Goal: Task Accomplishment & Management: Complete application form

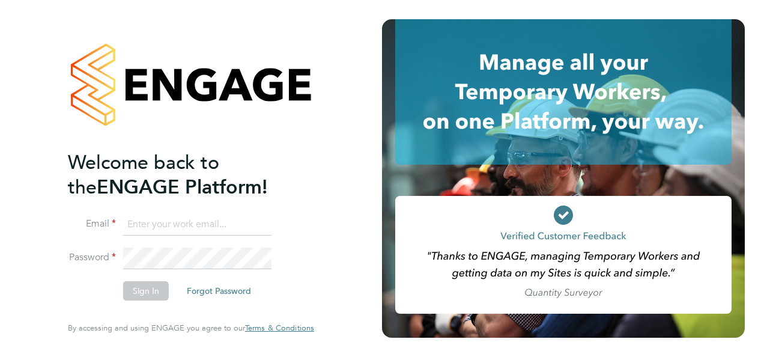
type input "[EMAIL_ADDRESS][DOMAIN_NAME]"
click at [150, 291] on button "Sign In" at bounding box center [146, 290] width 46 height 19
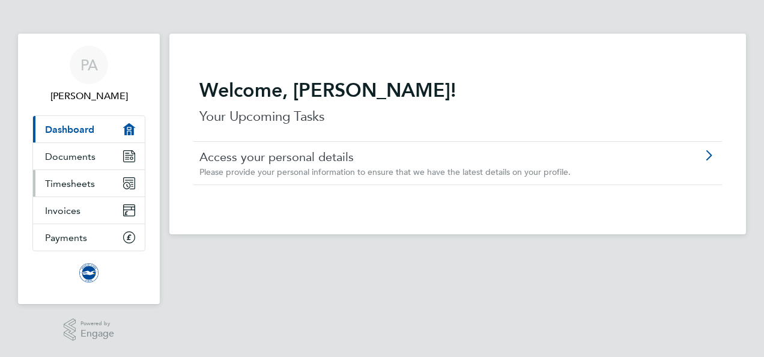
click at [74, 178] on span "Timesheets" at bounding box center [70, 183] width 50 height 11
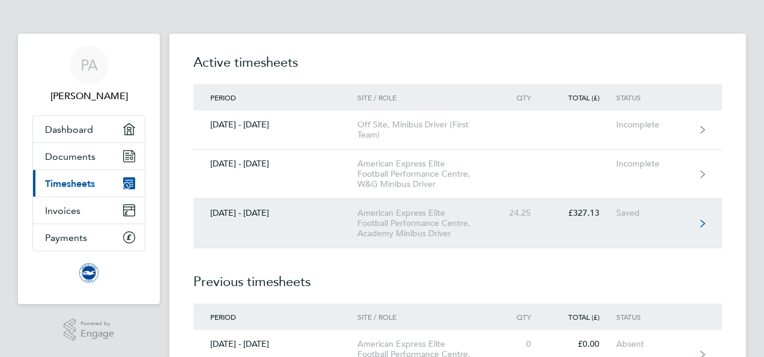
click at [699, 221] on link "[DATE] - [DATE] American Express Elite Football Performance Centre, Academy Min…" at bounding box center [457, 223] width 528 height 49
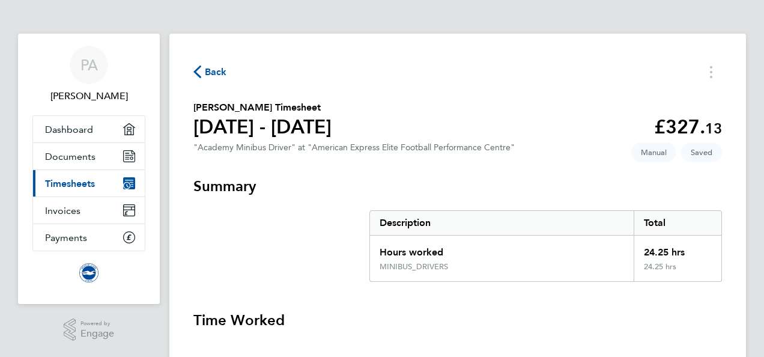
click at [711, 323] on h3 "Time Worked" at bounding box center [457, 319] width 528 height 19
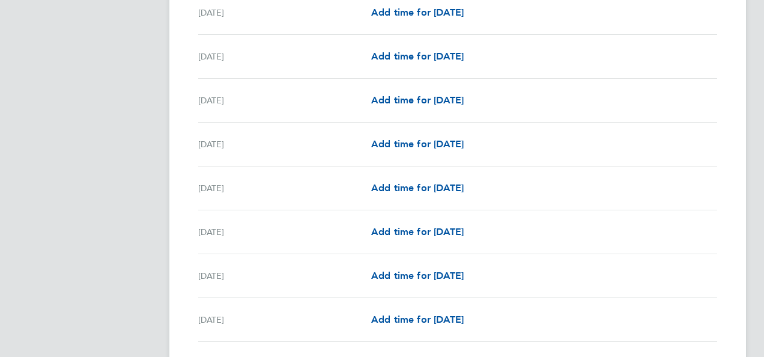
scroll to position [1057, 0]
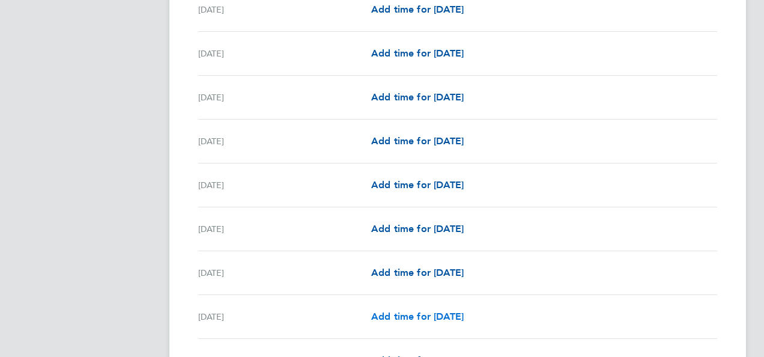
click at [441, 315] on span "Add time for [DATE]" at bounding box center [417, 315] width 92 height 11
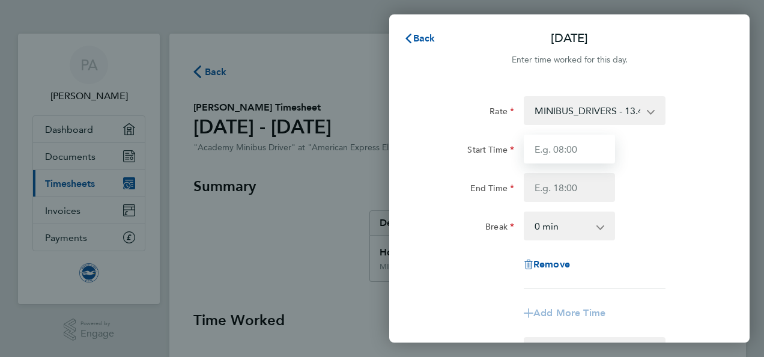
click at [585, 149] on input "Start Time" at bounding box center [569, 148] width 91 height 29
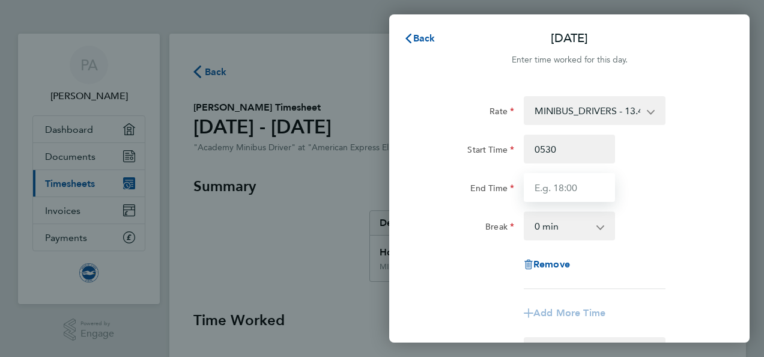
type input "05:30"
click at [591, 189] on input "End Time" at bounding box center [569, 187] width 91 height 29
type input "08:30"
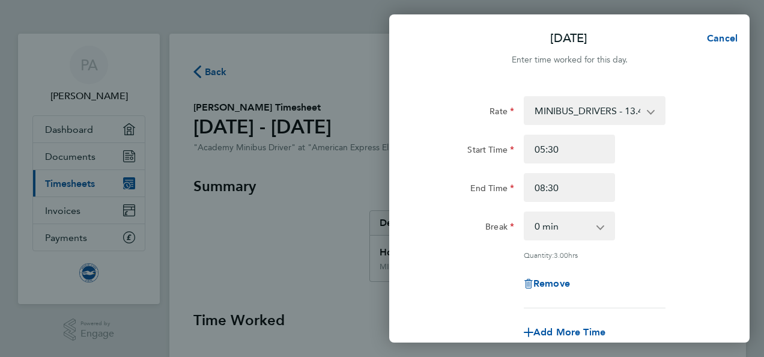
click at [581, 313] on app-timesheet-line-form-group "Rate MINIBUS_DRIVERS - 13.49 Start Time 05:30 End Time 08:30 Break 0 min 15 min…" at bounding box center [569, 221] width 293 height 250
click at [582, 329] on span "Add More Time" at bounding box center [569, 331] width 72 height 11
select select "null"
click at [722, 251] on div "Rate MINIBUS_DRIVERS - 13.49 Start Time 05:30 End Time 08:30 Break 0 min 15 min…" at bounding box center [569, 315] width 360 height 467
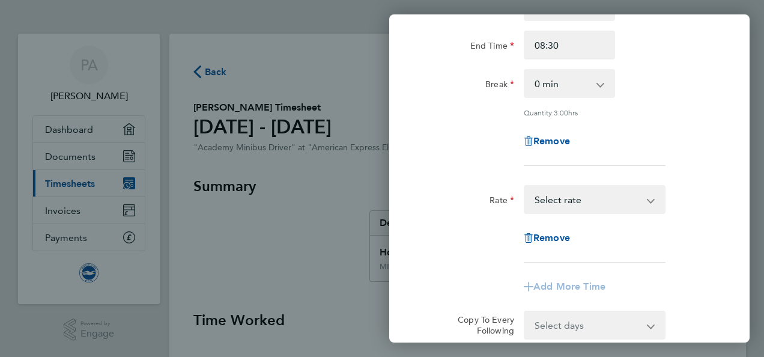
scroll to position [144, 0]
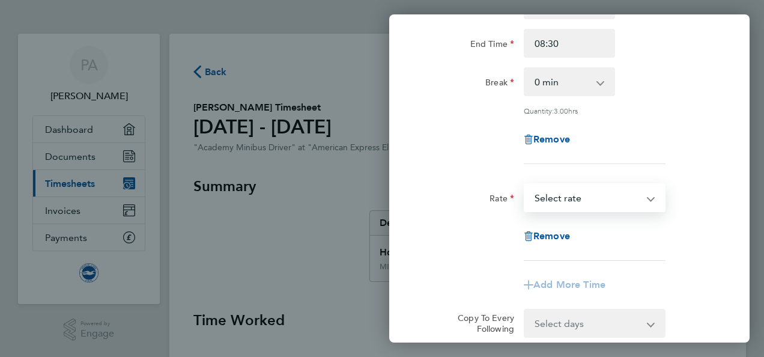
click at [646, 198] on select "MINIBUS_DRIVERS - 13.49 Select rate" at bounding box center [587, 197] width 125 height 26
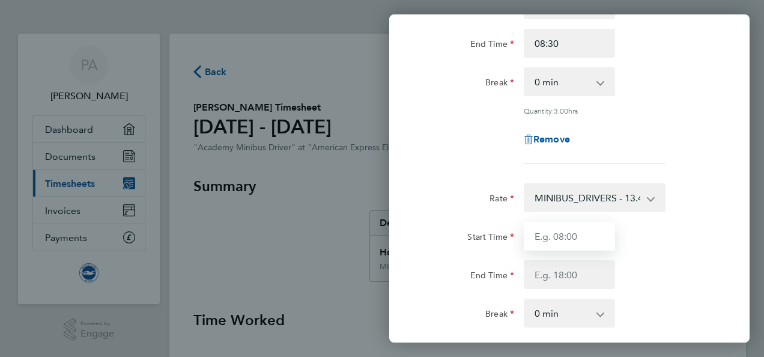
click at [581, 236] on input "Start Time" at bounding box center [569, 236] width 91 height 29
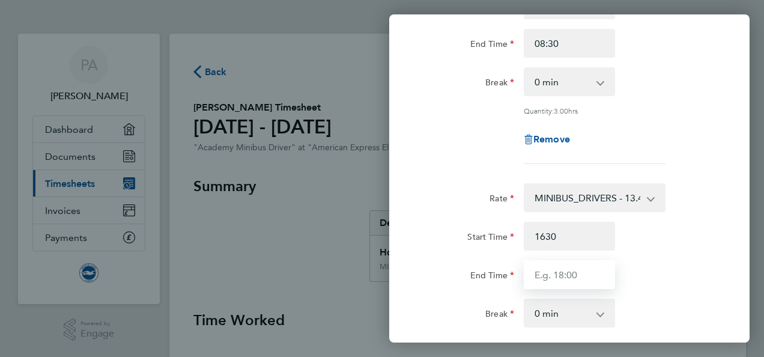
type input "16:30"
click at [597, 269] on input "End Time" at bounding box center [569, 274] width 91 height 29
type input "19:30"
click at [708, 287] on div "End Time 19:30" at bounding box center [569, 274] width 303 height 29
click at [732, 281] on div "Rate MINIBUS_DRIVERS - 13.49 Start Time 05:30 End Time 08:30 Break 0 min 15 min…" at bounding box center [569, 239] width 360 height 602
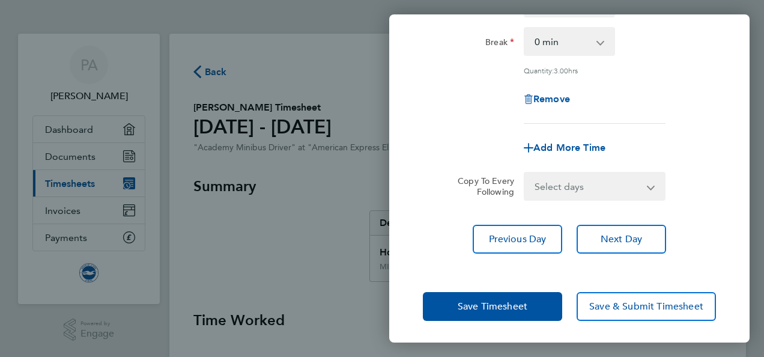
scroll to position [415, 0]
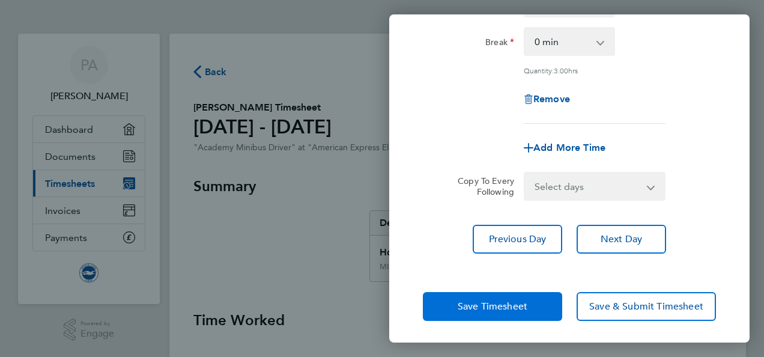
click at [500, 303] on span "Save Timesheet" at bounding box center [493, 306] width 70 height 12
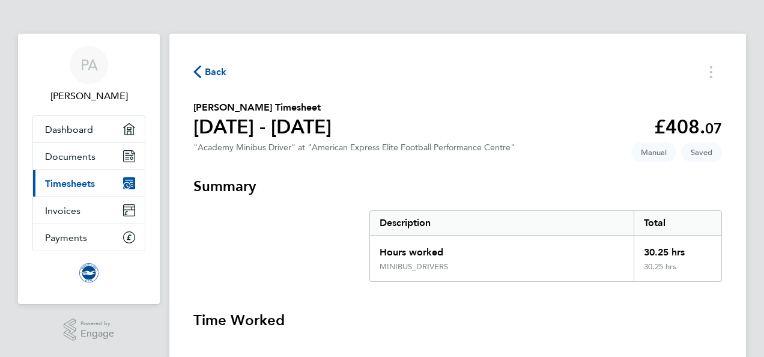
click at [710, 177] on h3 "Summary" at bounding box center [457, 186] width 528 height 19
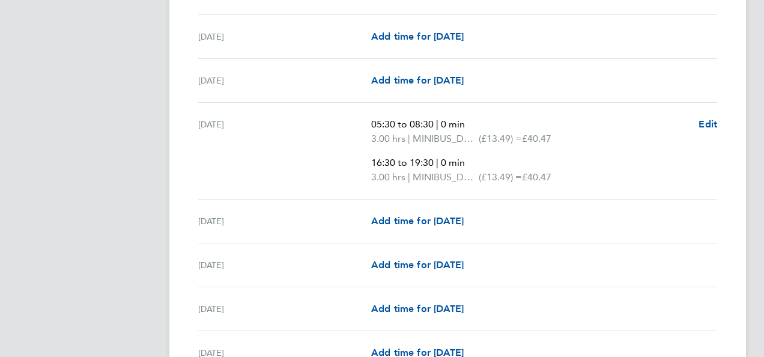
scroll to position [1273, 0]
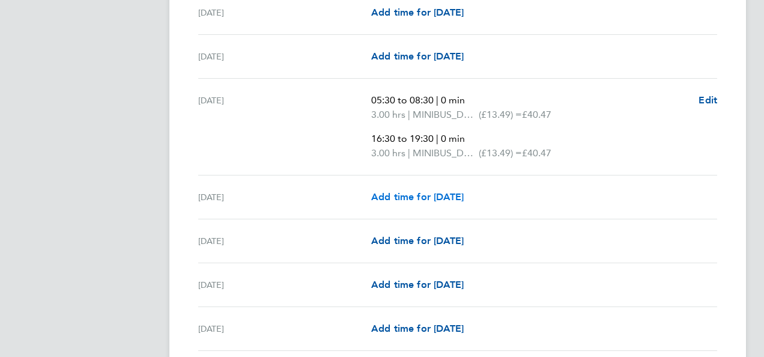
click at [427, 196] on span "Add time for [DATE]" at bounding box center [417, 196] width 92 height 11
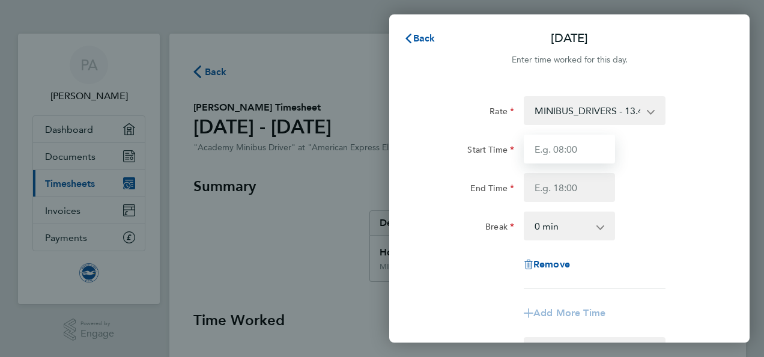
click at [588, 149] on input "Start Time" at bounding box center [569, 148] width 91 height 29
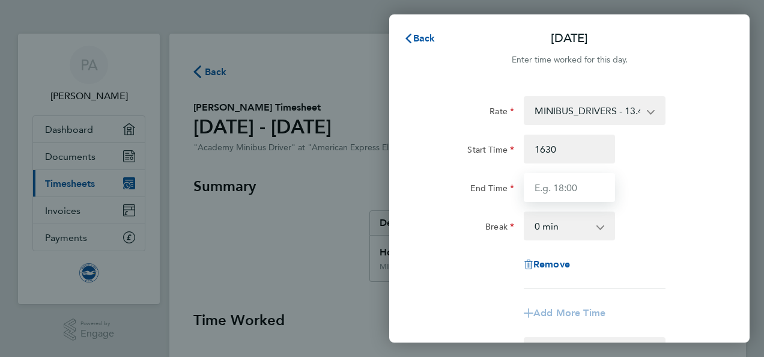
type input "16:30"
click at [590, 187] on input "End Time" at bounding box center [569, 187] width 91 height 29
type input "21:30"
click at [702, 231] on div "Break 0 min 15 min 30 min 45 min 60 min 75 min 90 min" at bounding box center [569, 225] width 303 height 29
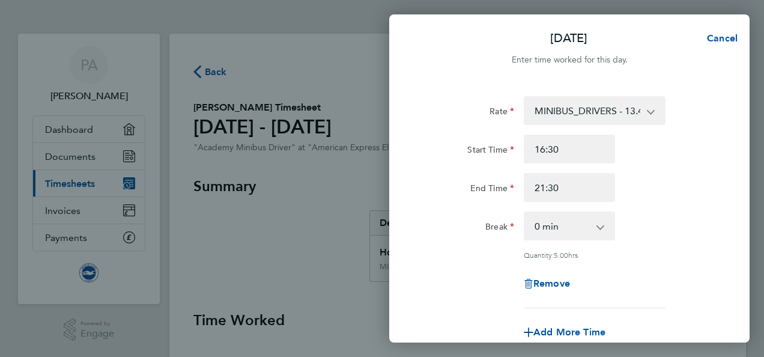
click at [712, 251] on div "Quantity: 5.00 hrs" at bounding box center [569, 255] width 303 height 10
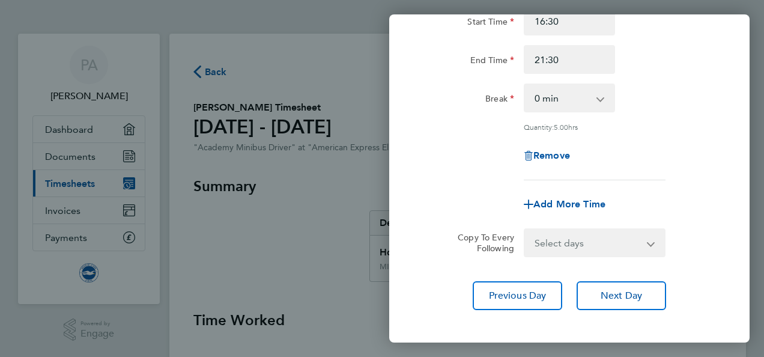
scroll to position [186, 0]
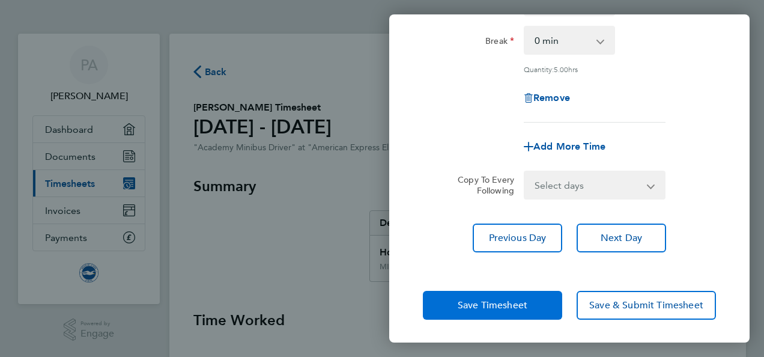
click at [497, 303] on span "Save Timesheet" at bounding box center [493, 305] width 70 height 12
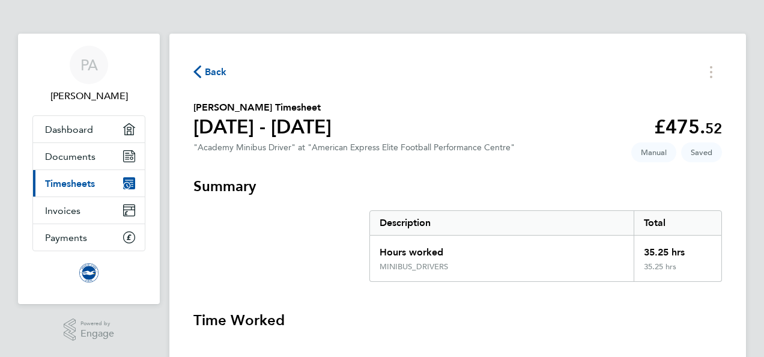
click at [712, 318] on h3 "Time Worked" at bounding box center [457, 319] width 528 height 19
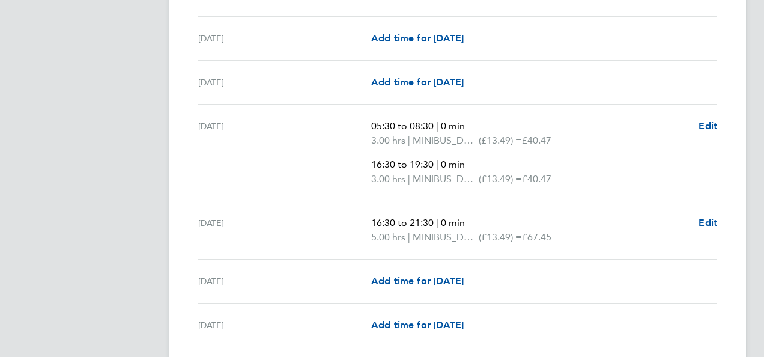
scroll to position [1249, 0]
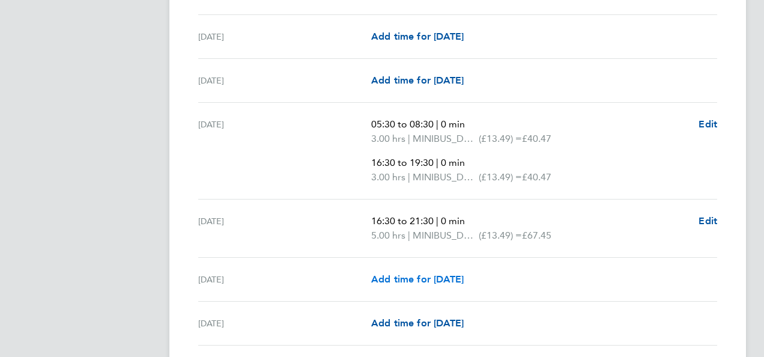
click at [421, 279] on span "Add time for [DATE]" at bounding box center [417, 278] width 92 height 11
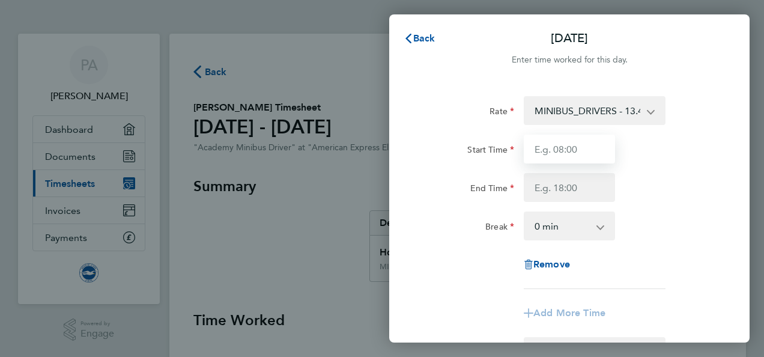
click at [589, 154] on input "Start Time" at bounding box center [569, 148] width 91 height 29
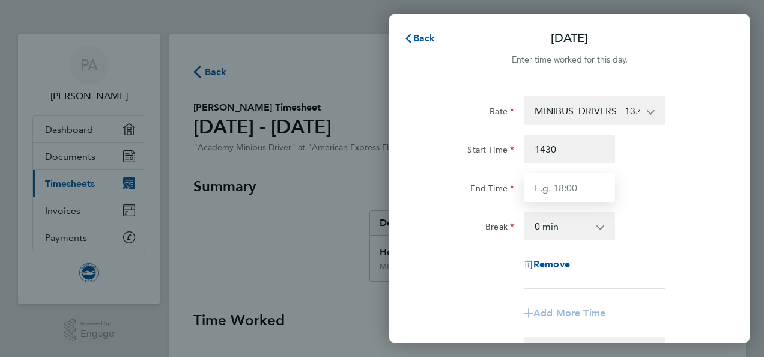
type input "14:30"
click at [594, 193] on input "End Time" at bounding box center [569, 187] width 91 height 29
click at [594, 189] on input "End Time" at bounding box center [569, 187] width 91 height 29
type input "23:00"
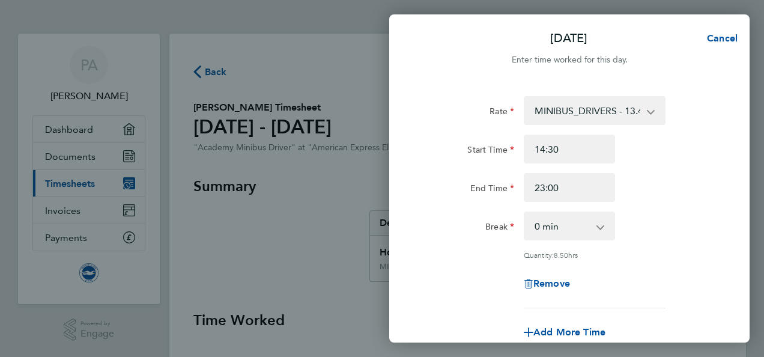
click at [713, 244] on div "Rate MINIBUS_DRIVERS - 13.49 Start Time 14:30 End Time 23:00 Break 0 min 15 min…" at bounding box center [569, 202] width 293 height 212
click at [710, 244] on div "Rate MINIBUS_DRIVERS - 13.49 Start Time 14:30 End Time 23:00 Break 0 min 15 min…" at bounding box center [569, 202] width 293 height 212
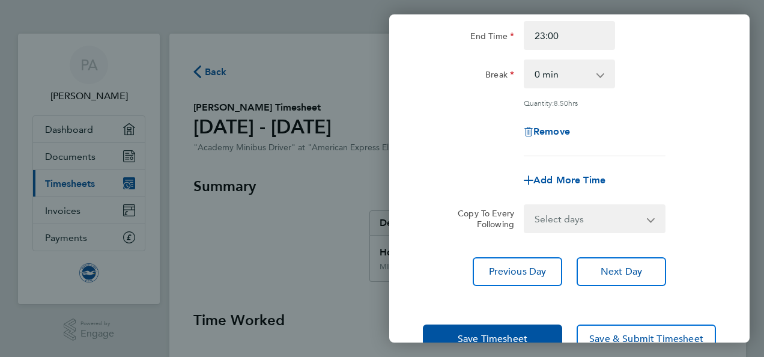
scroll to position [186, 0]
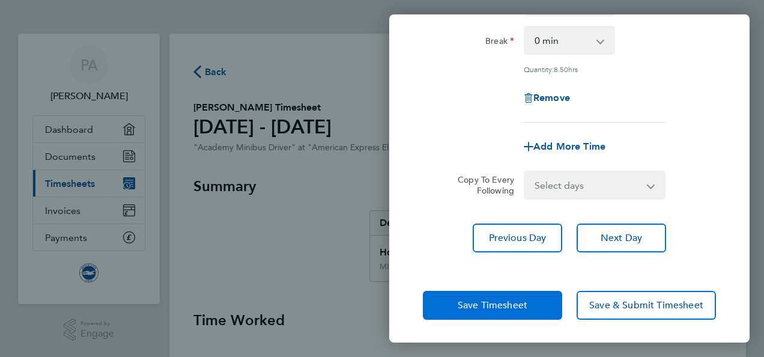
click at [515, 306] on span "Save Timesheet" at bounding box center [493, 305] width 70 height 12
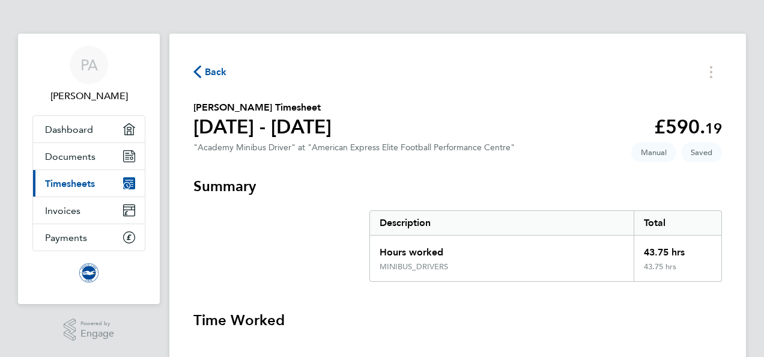
click at [713, 312] on h3 "Time Worked" at bounding box center [457, 319] width 528 height 19
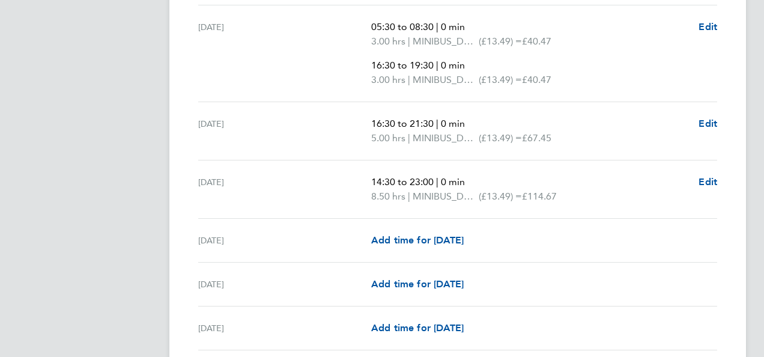
scroll to position [1345, 0]
click at [646, 119] on p "16:30 to 21:30 | 0 min" at bounding box center [530, 125] width 318 height 14
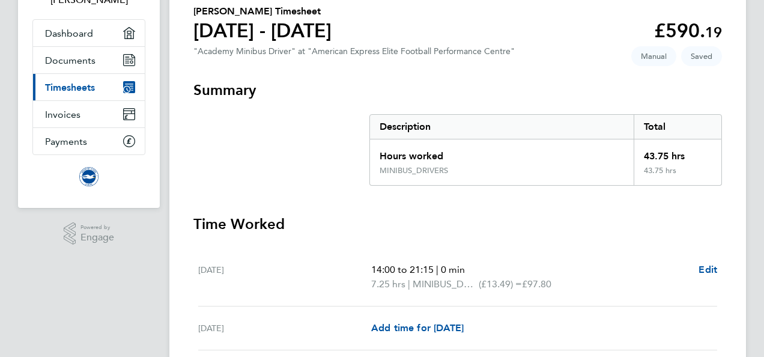
scroll to position [72, 0]
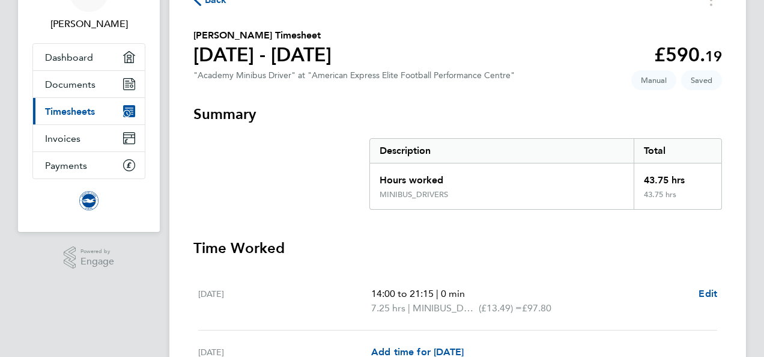
click at [588, 34] on section "[PERSON_NAME] Timesheet [DATE] - [DATE] £590. 19 "Academy Minibus Driver" at "A…" at bounding box center [457, 56] width 528 height 57
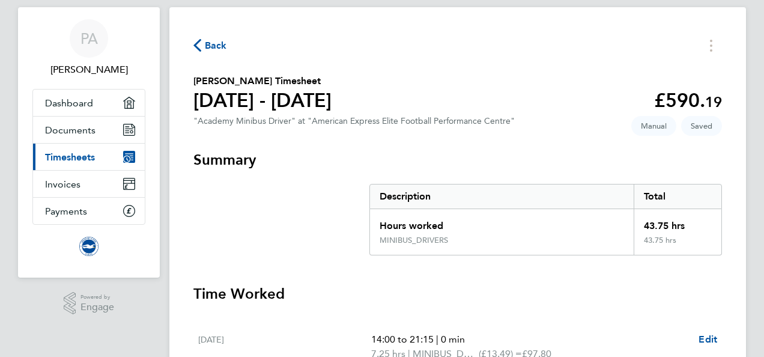
scroll to position [24, 0]
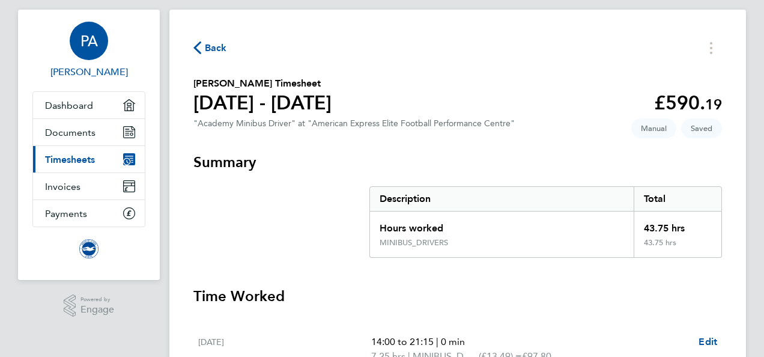
click at [97, 43] on span "PA" at bounding box center [88, 41] width 17 height 16
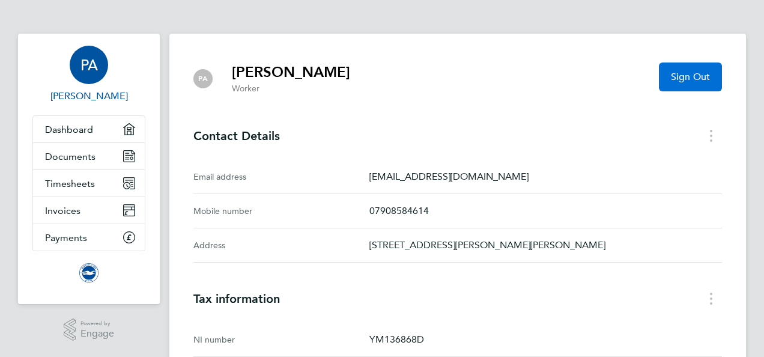
click at [698, 76] on span "Sign Out" at bounding box center [690, 77] width 39 height 12
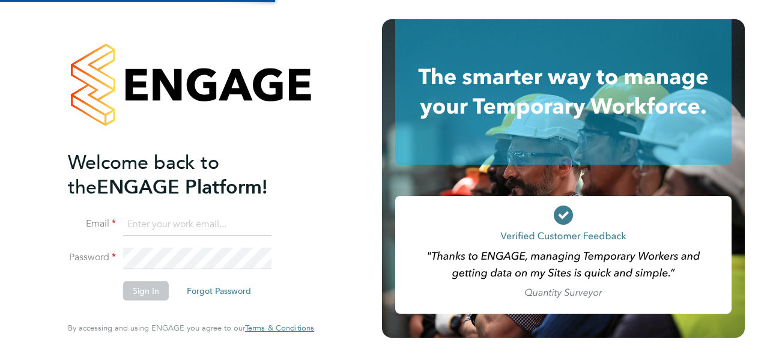
type input "[EMAIL_ADDRESS][DOMAIN_NAME]"
